Goal: Check status: Check status

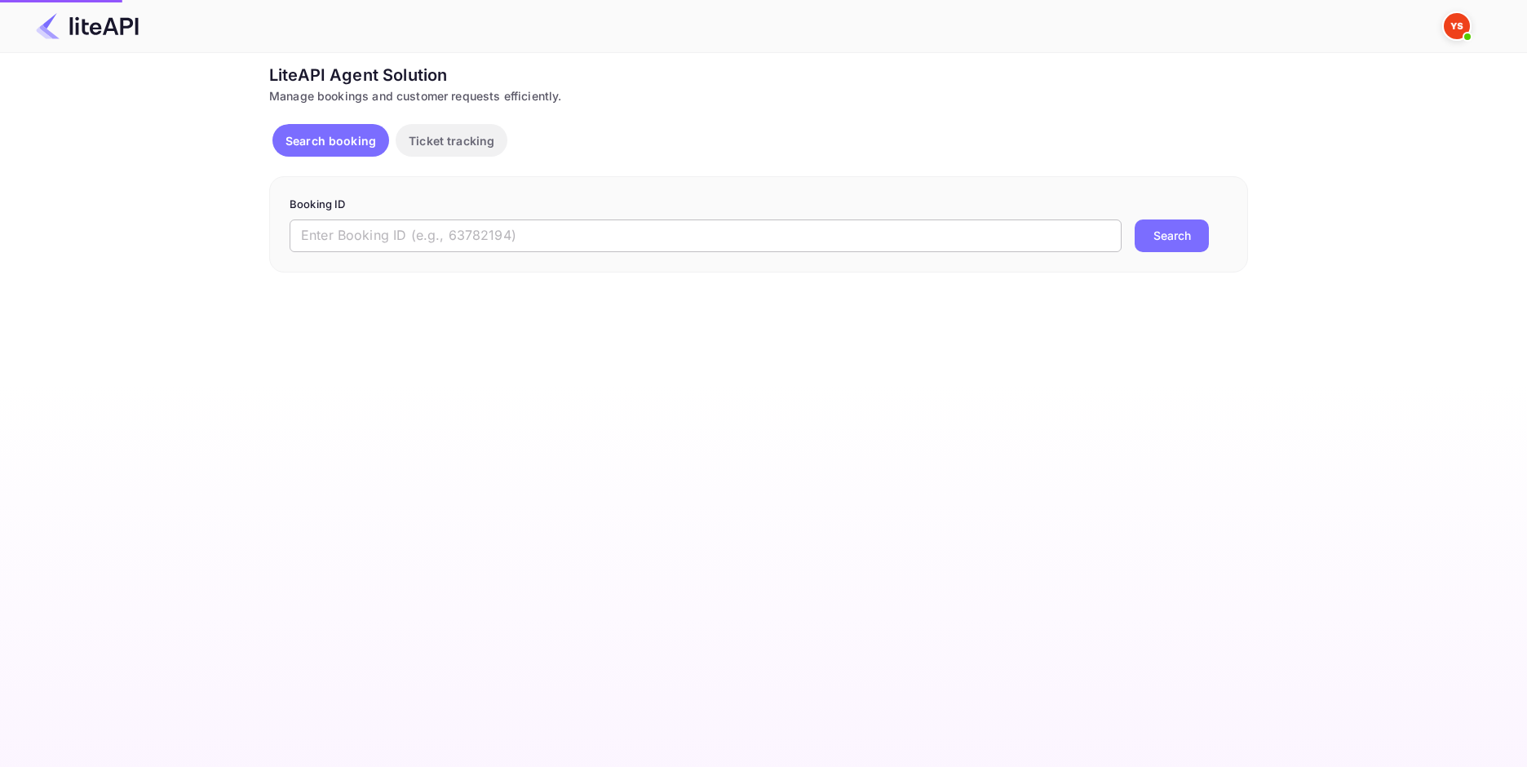
drag, startPoint x: 609, startPoint y: 212, endPoint x: 618, endPoint y: 225, distance: 15.8
click at [609, 213] on form "Booking ID ​ Search" at bounding box center [759, 224] width 938 height 55
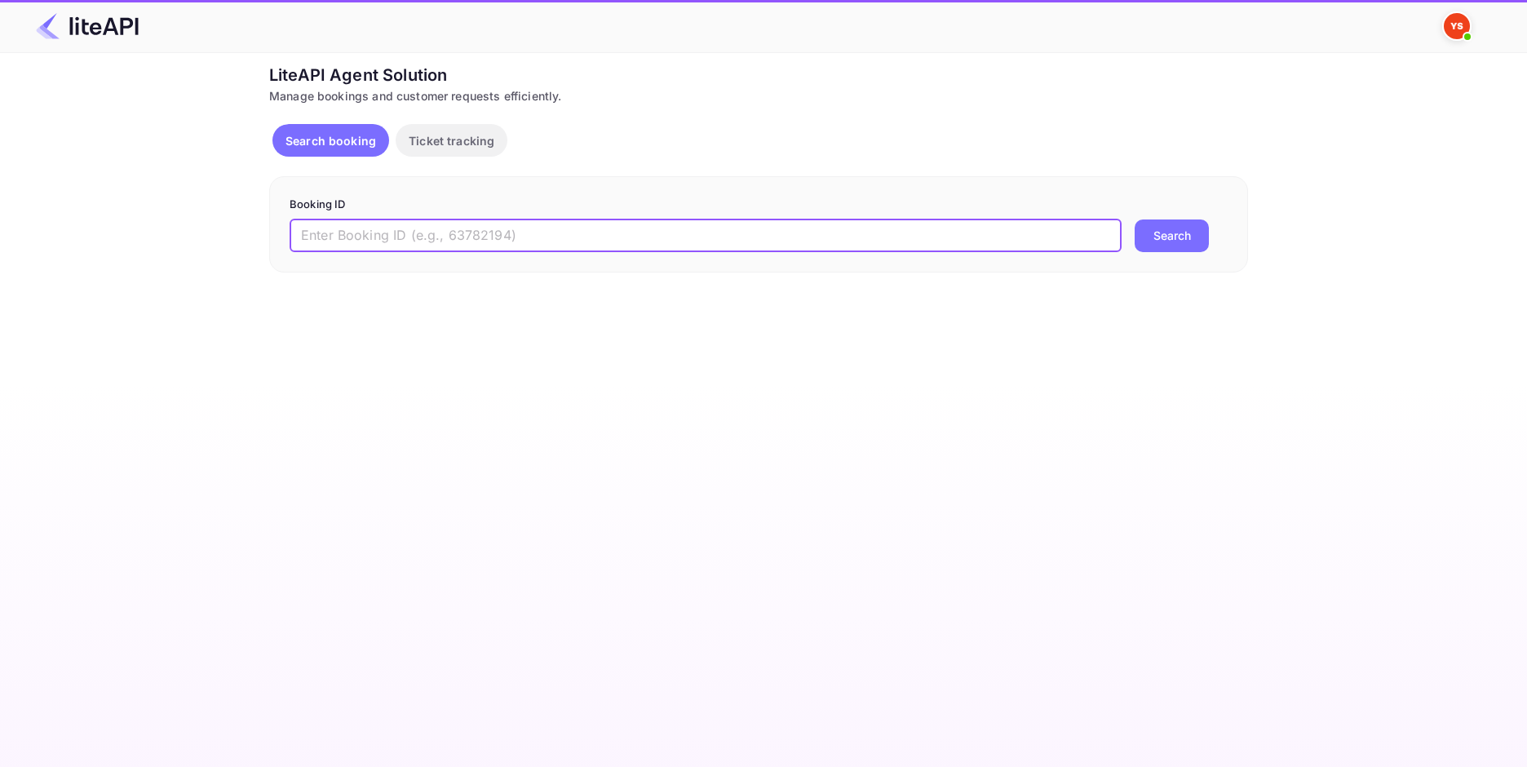
click at [618, 225] on input "text" at bounding box center [706, 235] width 832 height 33
paste input "8859404"
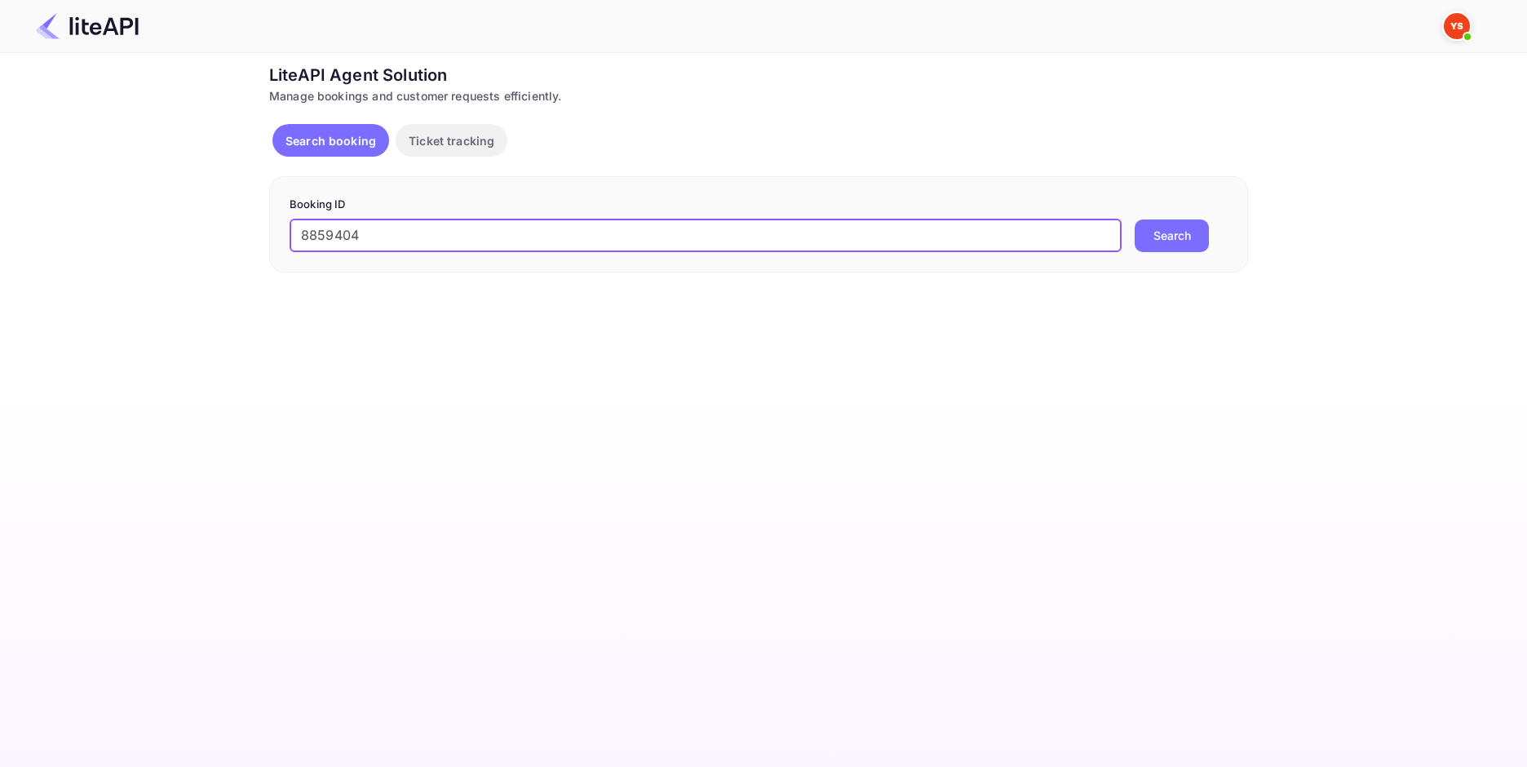
type input "8859404"
click at [1168, 250] on button "Search" at bounding box center [1171, 235] width 74 height 33
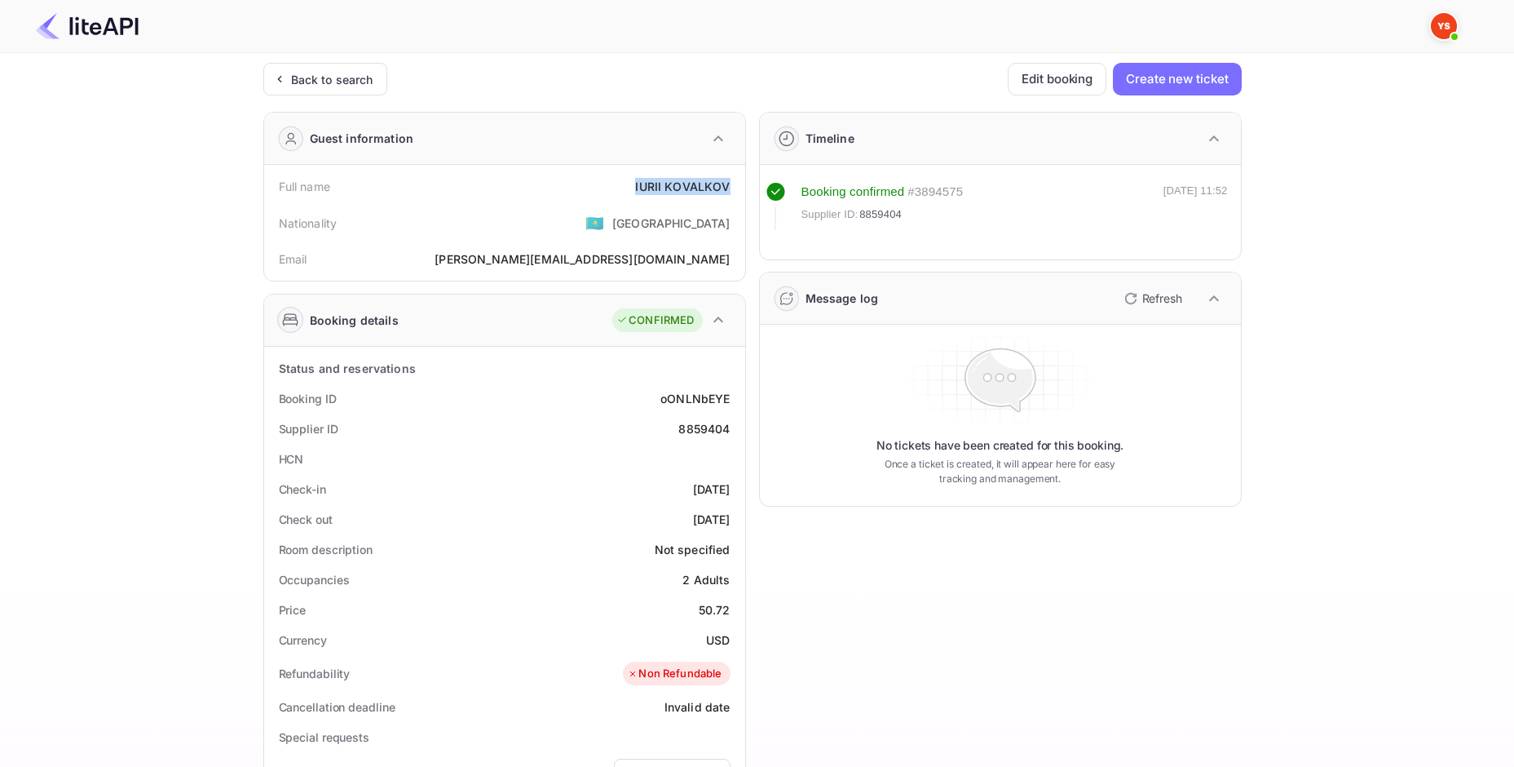
drag, startPoint x: 634, startPoint y: 180, endPoint x: 728, endPoint y: 190, distance: 94.3
click at [728, 190] on div "Full name [PERSON_NAME]" at bounding box center [505, 186] width 468 height 30
copy div "[PERSON_NAME]"
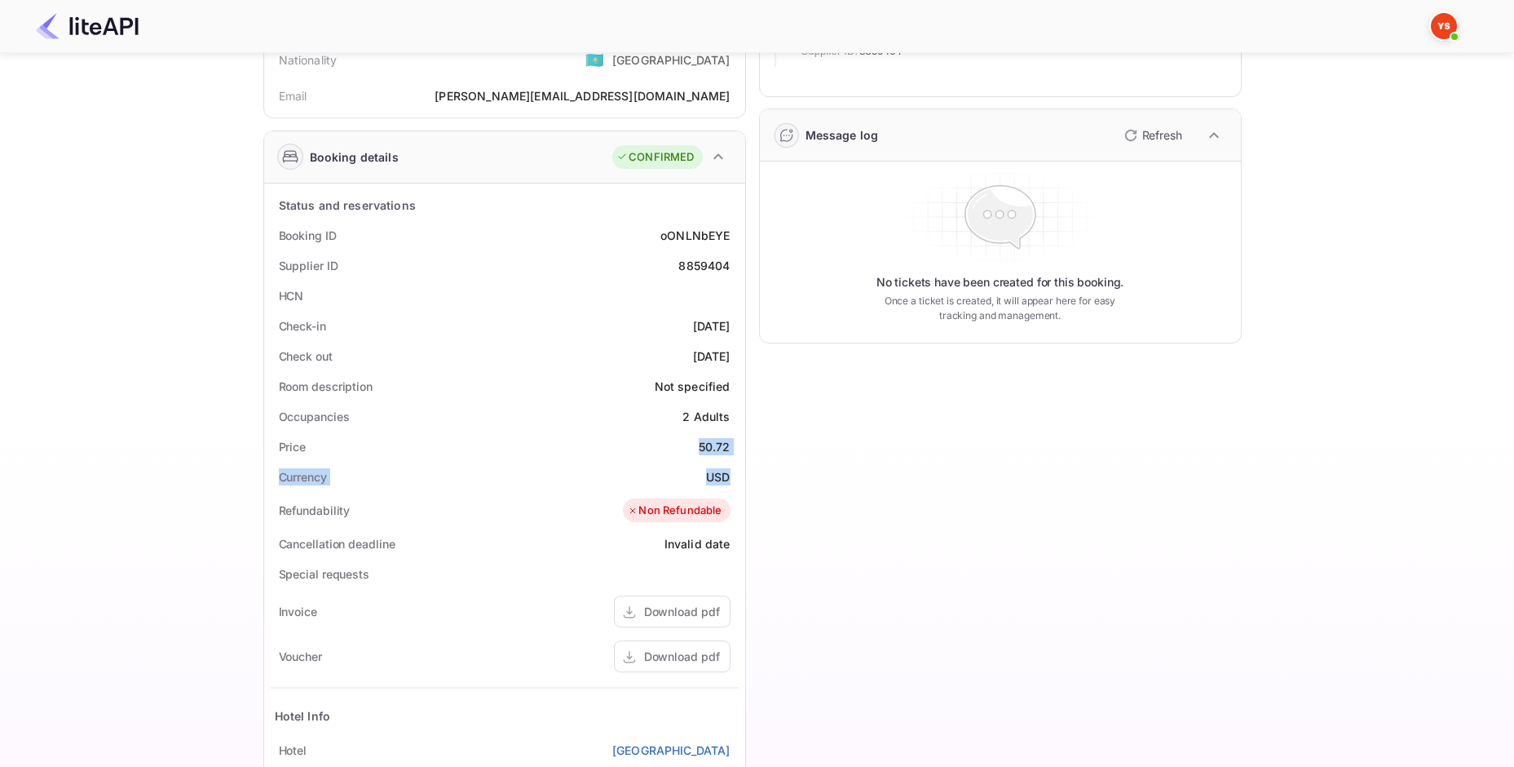
drag, startPoint x: 703, startPoint y: 447, endPoint x: 734, endPoint y: 472, distance: 40.0
click at [734, 472] on div "Status and reservations Booking ID oONLNbEYE Supplier ID 8859404 HCN Check-in […" at bounding box center [505, 587] width 468 height 795
copy div "50.72 Currency USD"
